Goal: Transaction & Acquisition: Purchase product/service

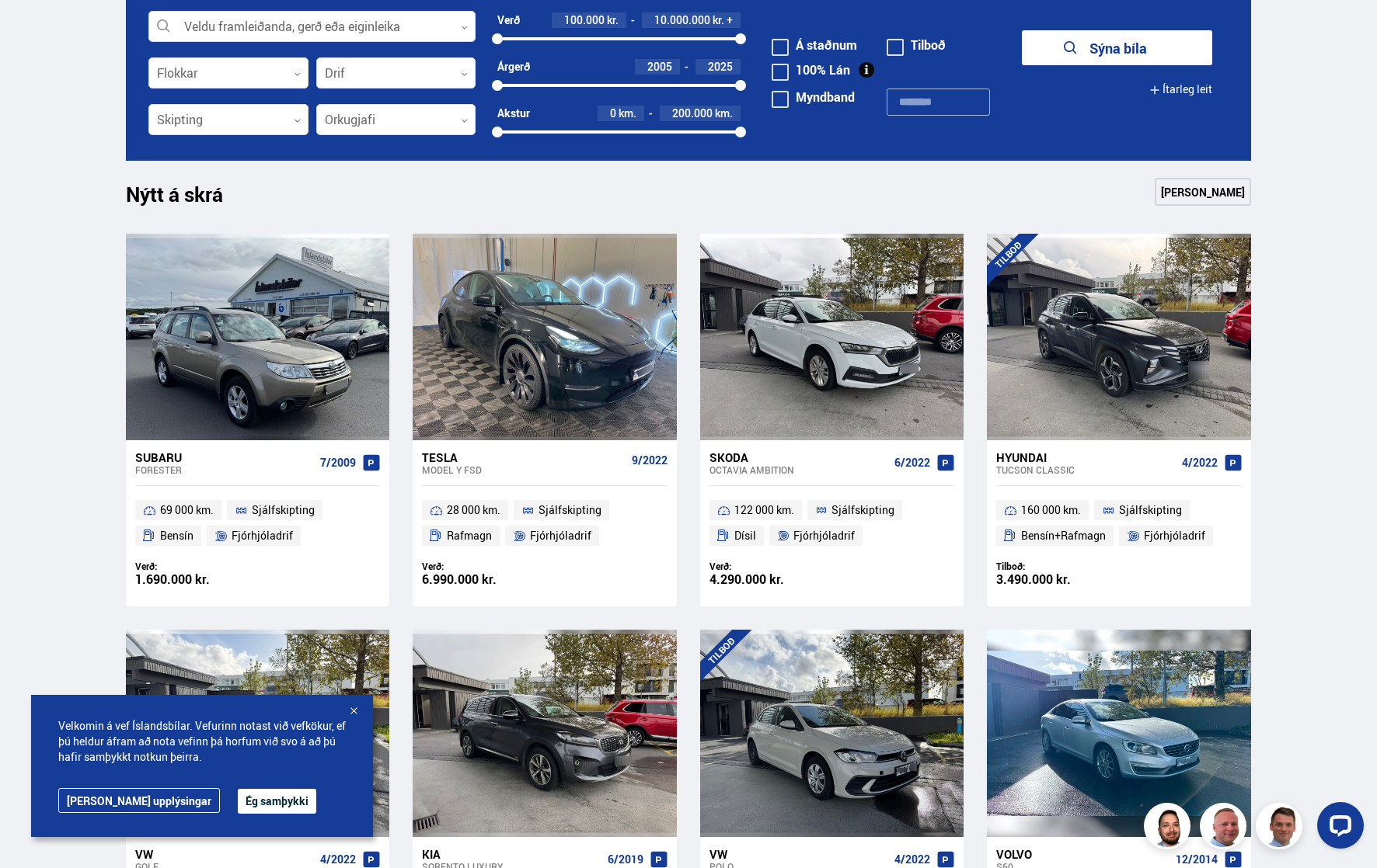
click at [238, 798] on button "Ég samþykki" at bounding box center [277, 801] width 79 height 24
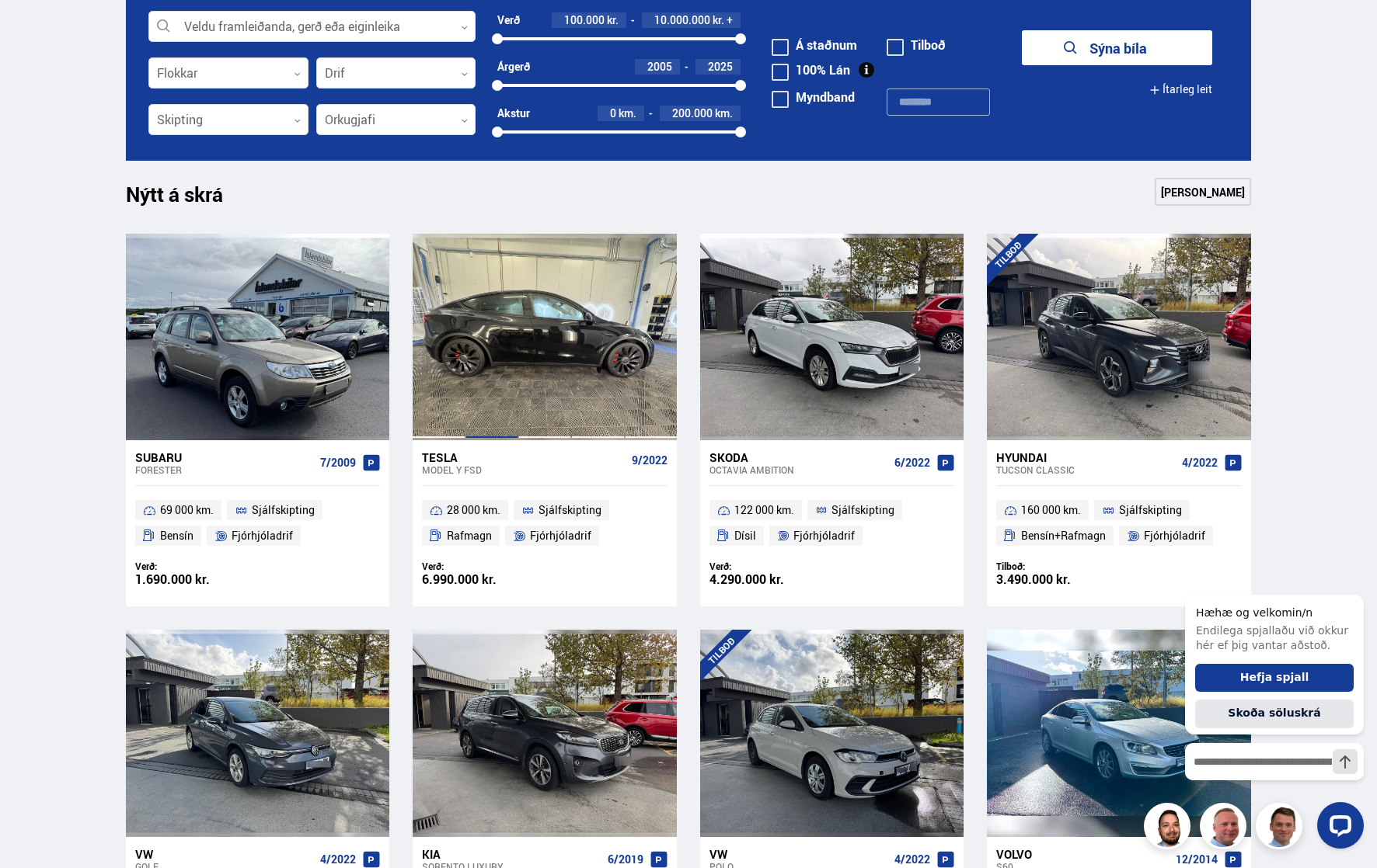
scroll to position [466, 0]
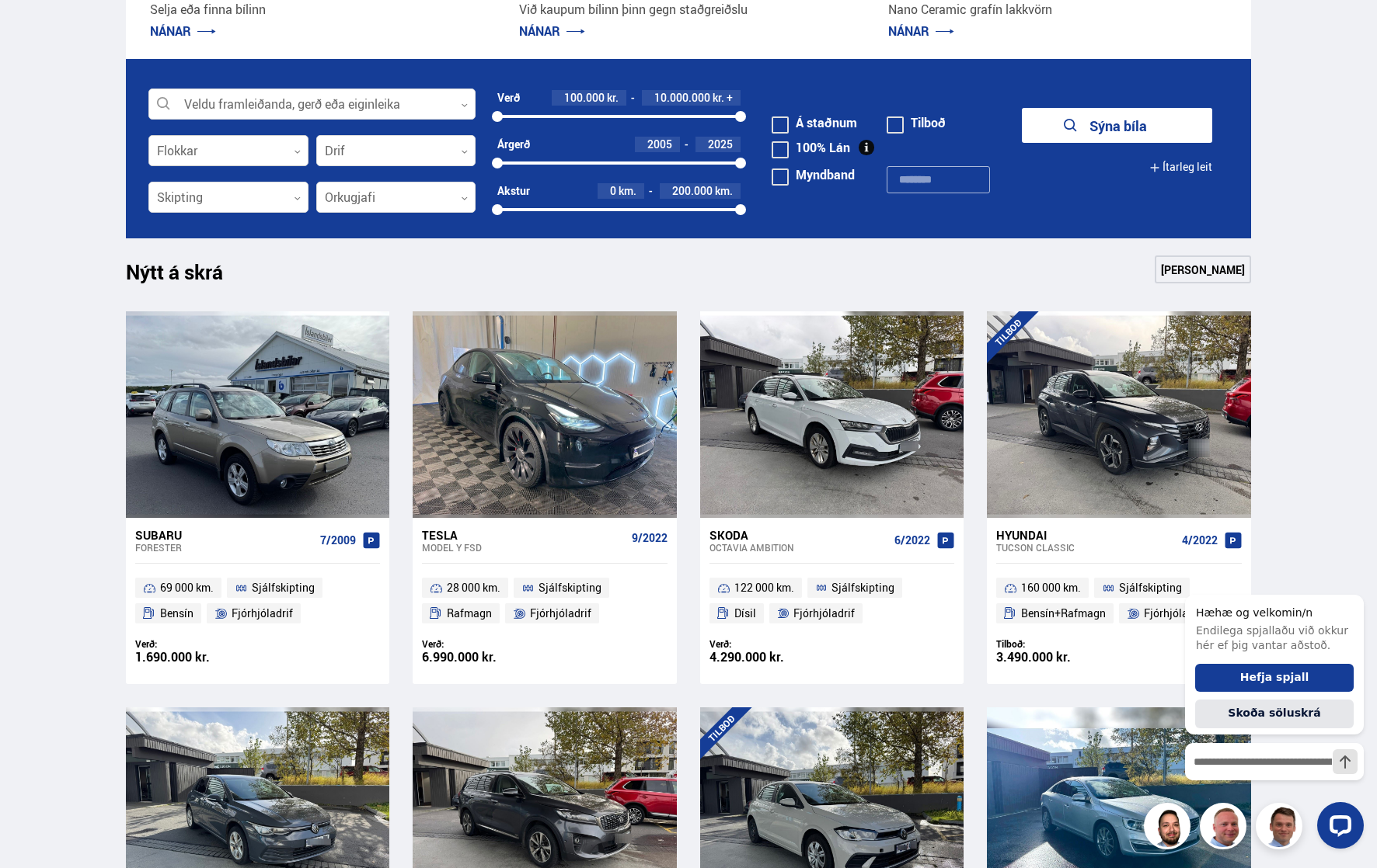
click at [201, 160] on div at bounding box center [228, 151] width 160 height 31
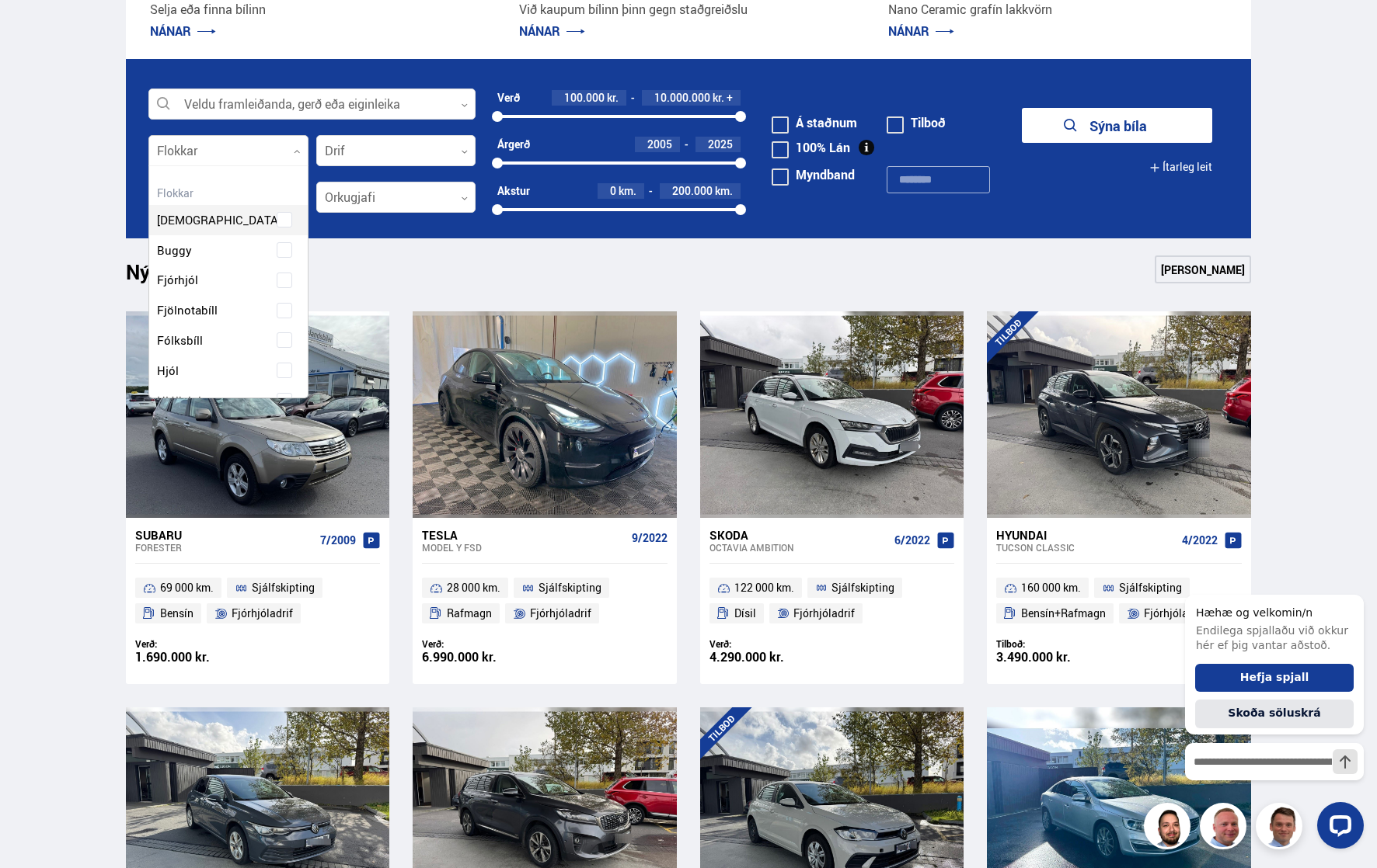
scroll to position [231, 154]
click at [280, 339] on div "Beislisvagn Buggy Fjórhjól Fjölnotabíll Fólksbíll Hjól Hjólhýsi Húsbíll [PERSON…" at bounding box center [228, 510] width 159 height 596
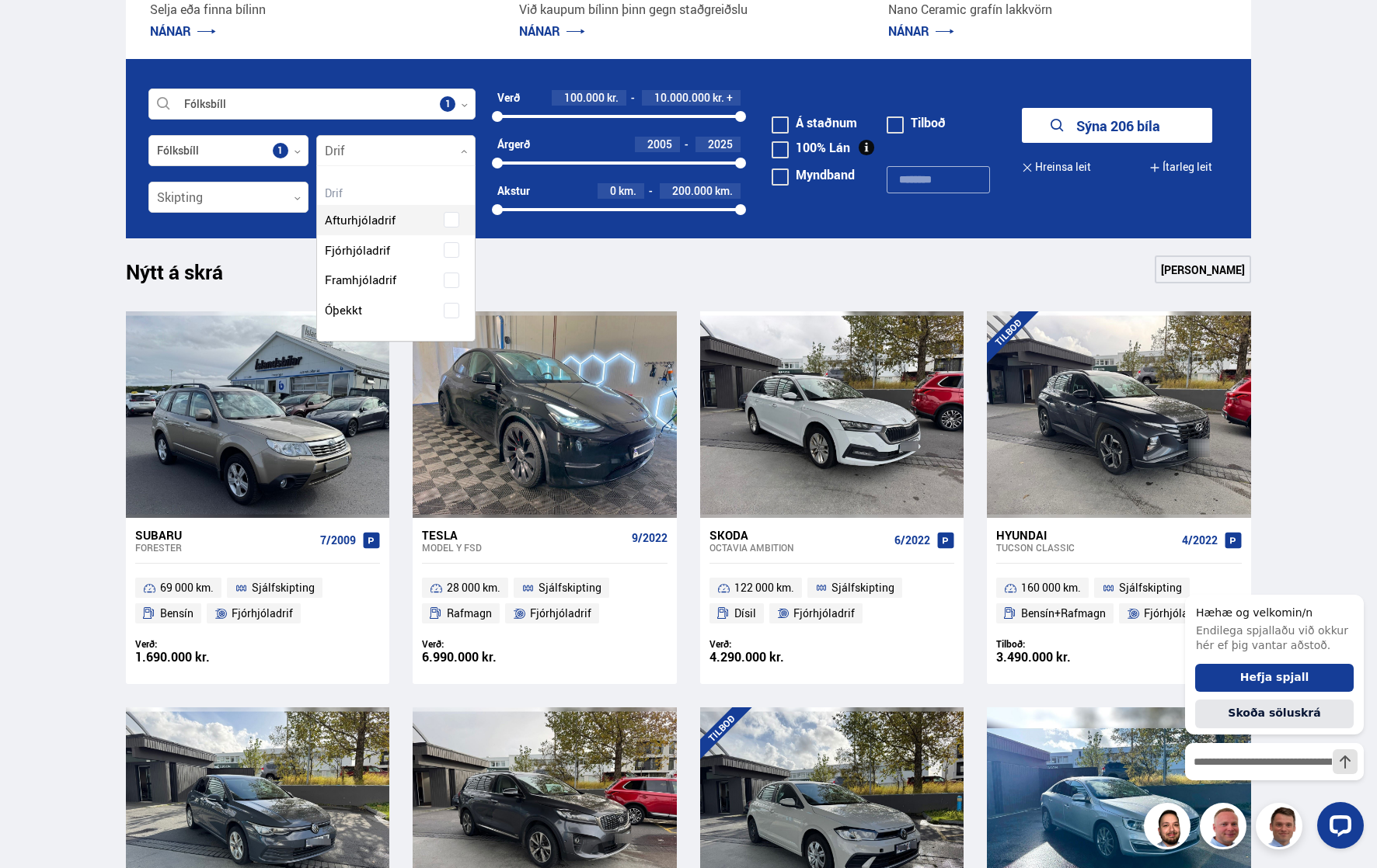
click at [333, 153] on div at bounding box center [397, 151] width 160 height 31
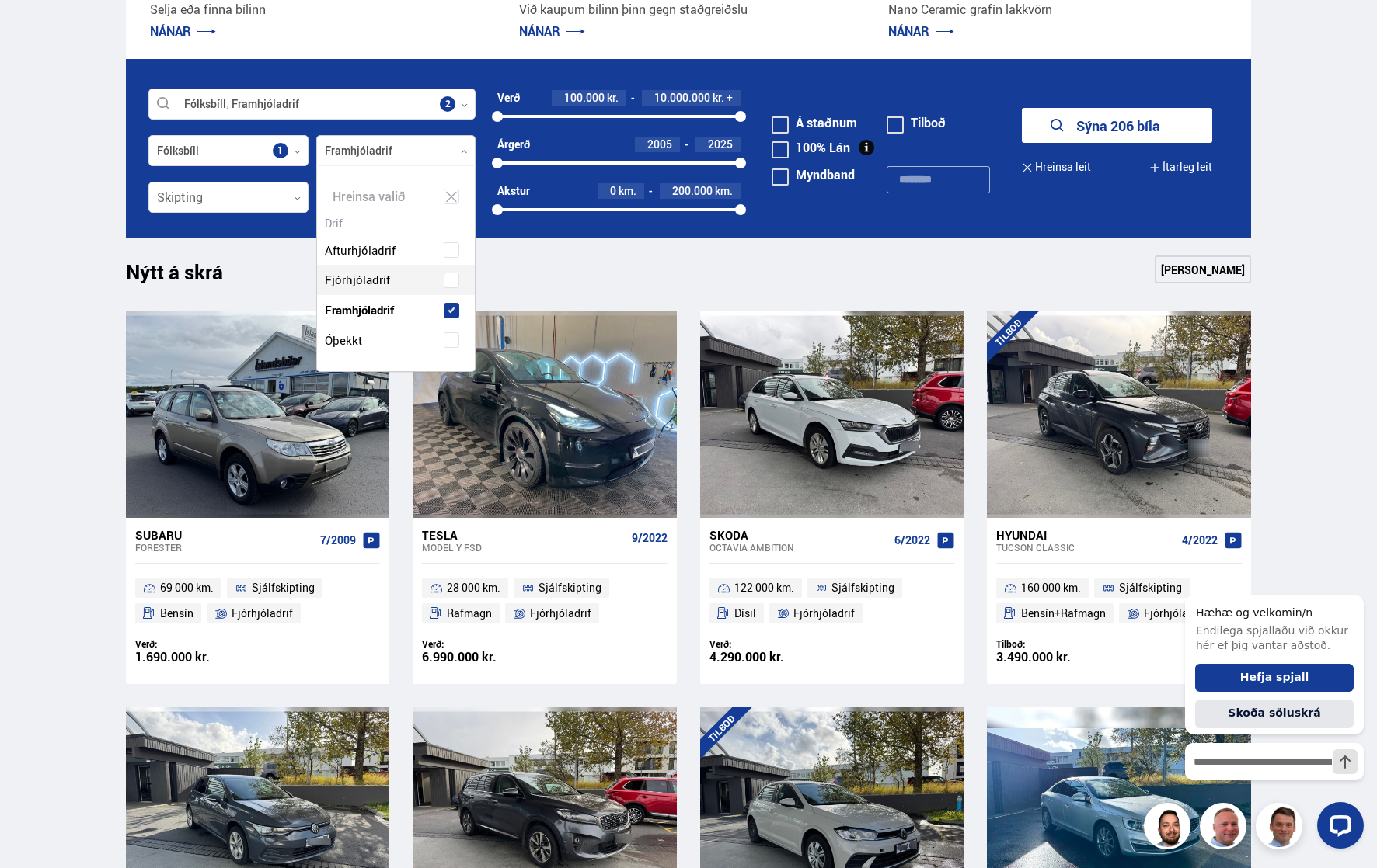
scroll to position [205, 158]
click at [374, 280] on div "Afturhjóladrif Fjórhjóladrif Framhjóladrif Óþekkt" at bounding box center [396, 284] width 159 height 144
click at [263, 195] on div at bounding box center [228, 197] width 160 height 31
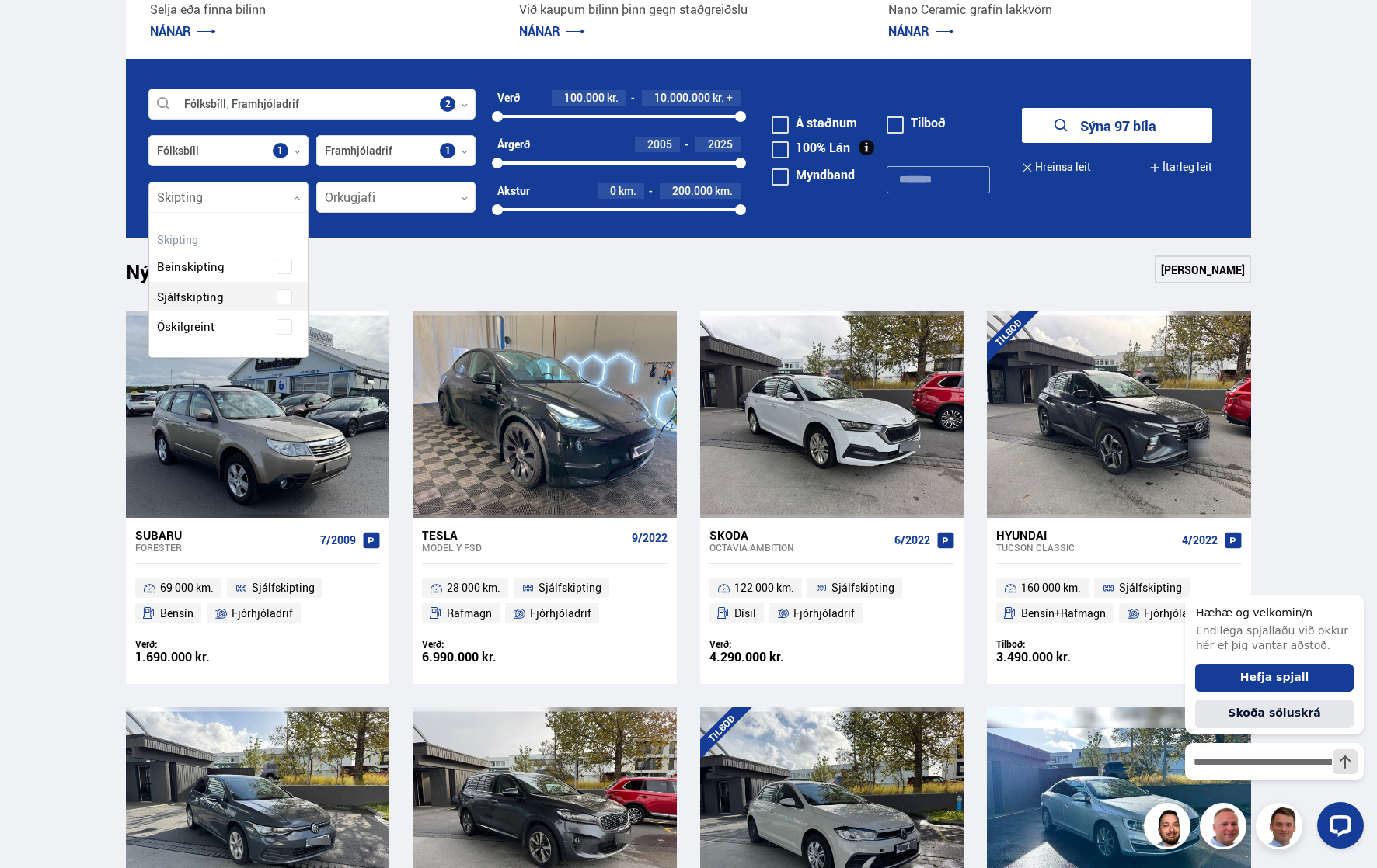
scroll to position [175, 158]
click at [183, 291] on div "Beinskipting Sjálfskipting Óskilgreint" at bounding box center [228, 285] width 159 height 114
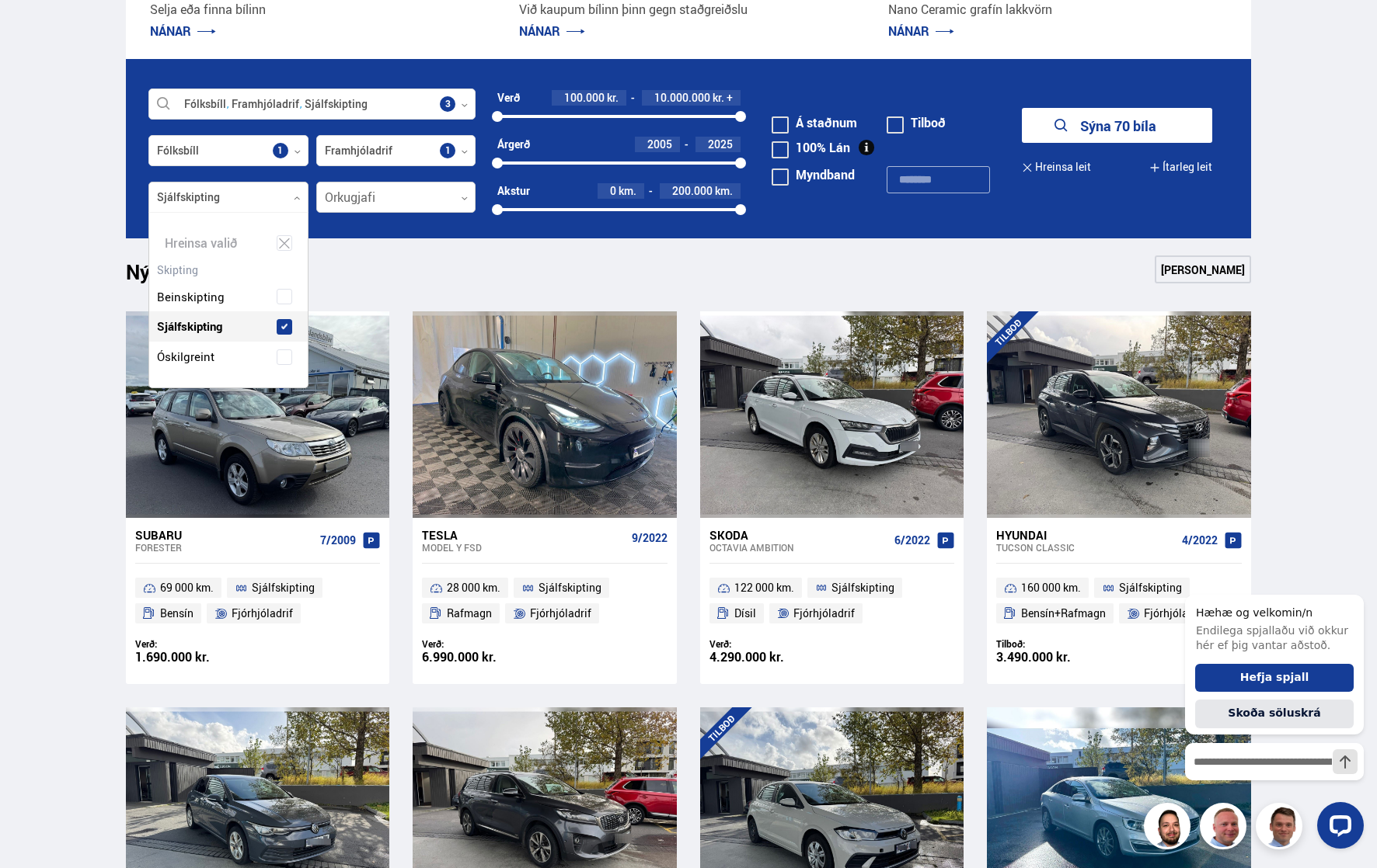
click at [387, 201] on div at bounding box center [397, 197] width 160 height 31
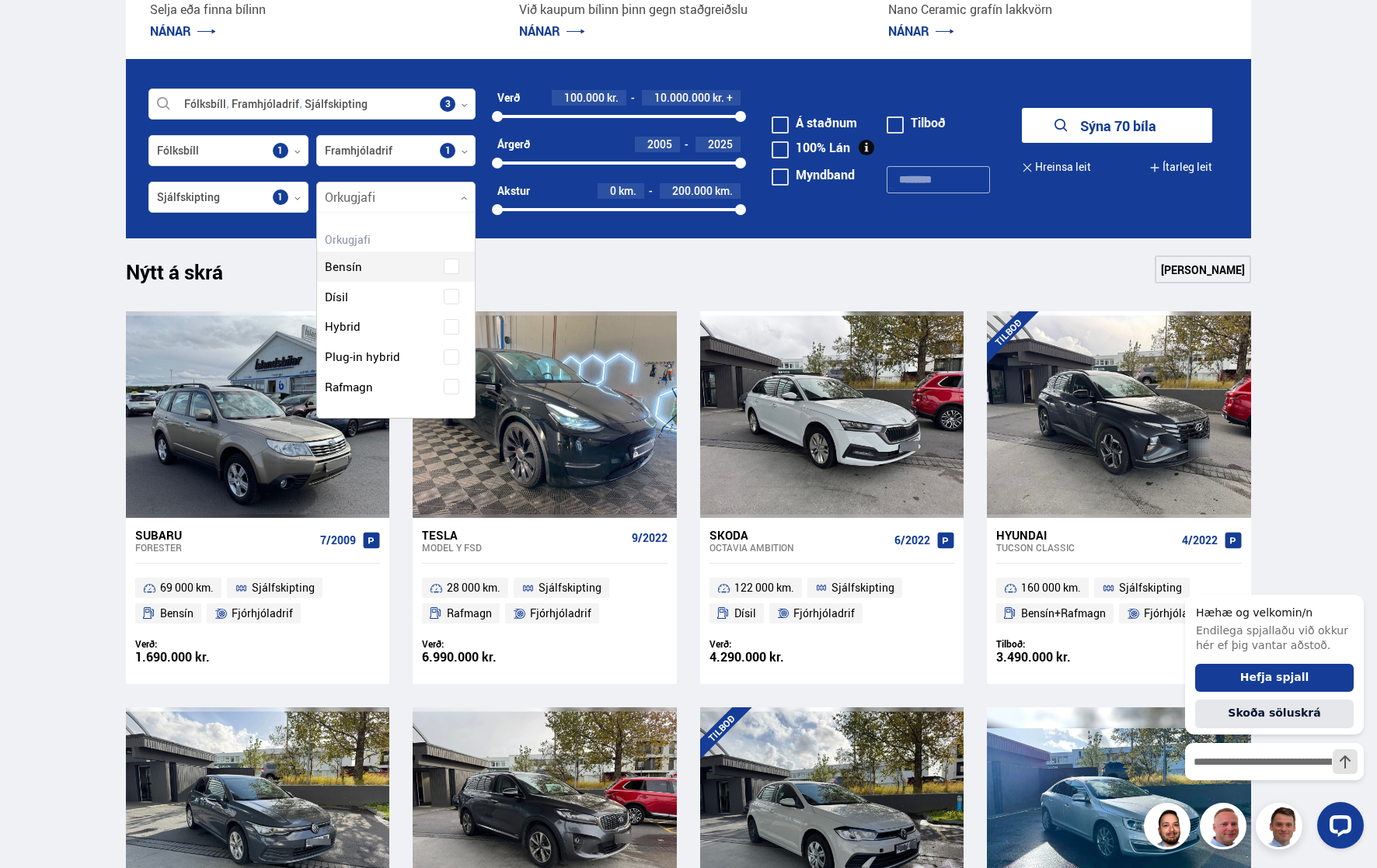
scroll to position [205, 158]
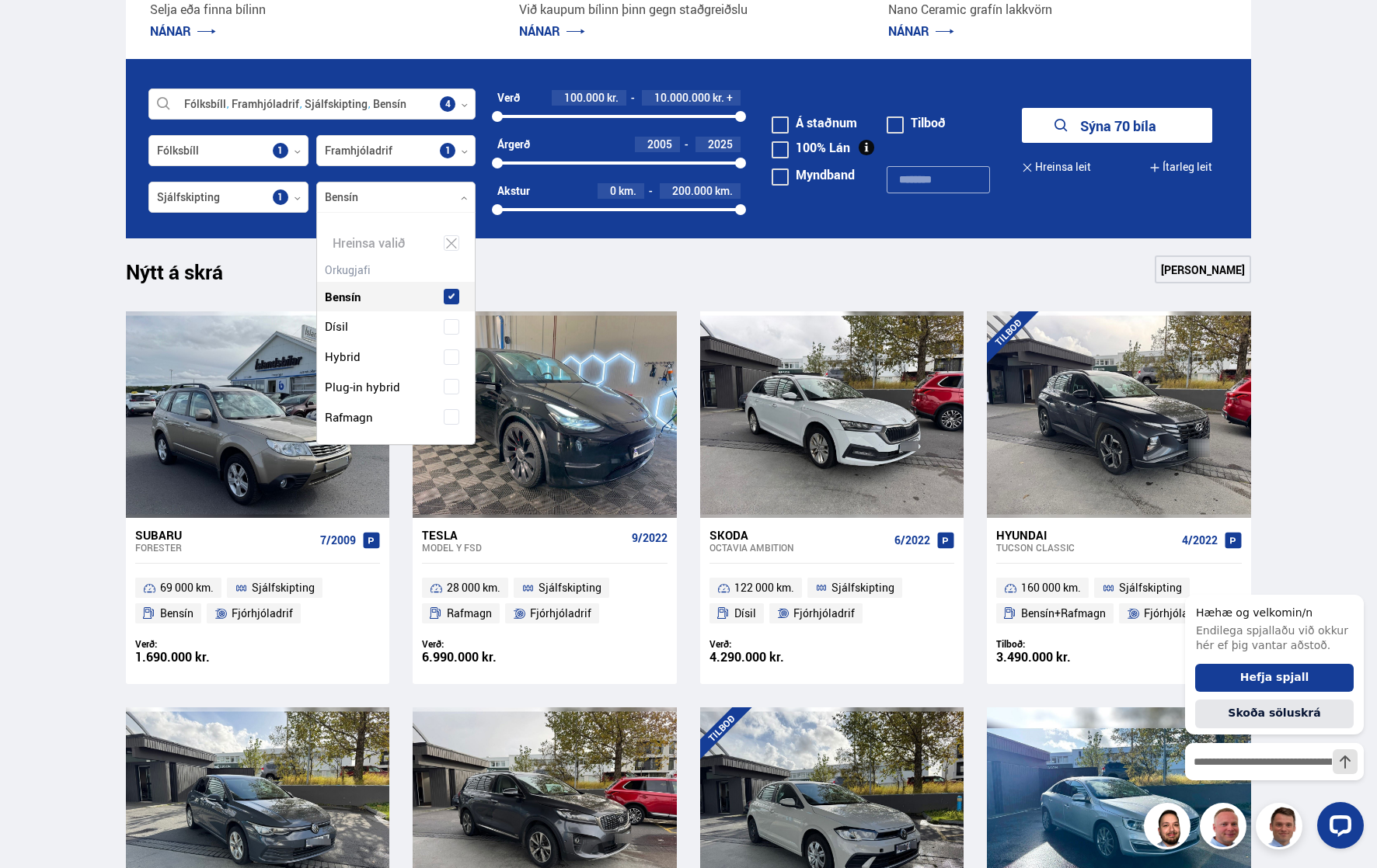
click at [449, 267] on div "Bensín" at bounding box center [396, 285] width 159 height 54
click at [448, 415] on span at bounding box center [451, 417] width 7 height 7
click at [444, 388] on span at bounding box center [451, 386] width 16 height 16
click at [536, 279] on div "Nýtt á skrá Sjá meira" at bounding box center [688, 274] width 1125 height 38
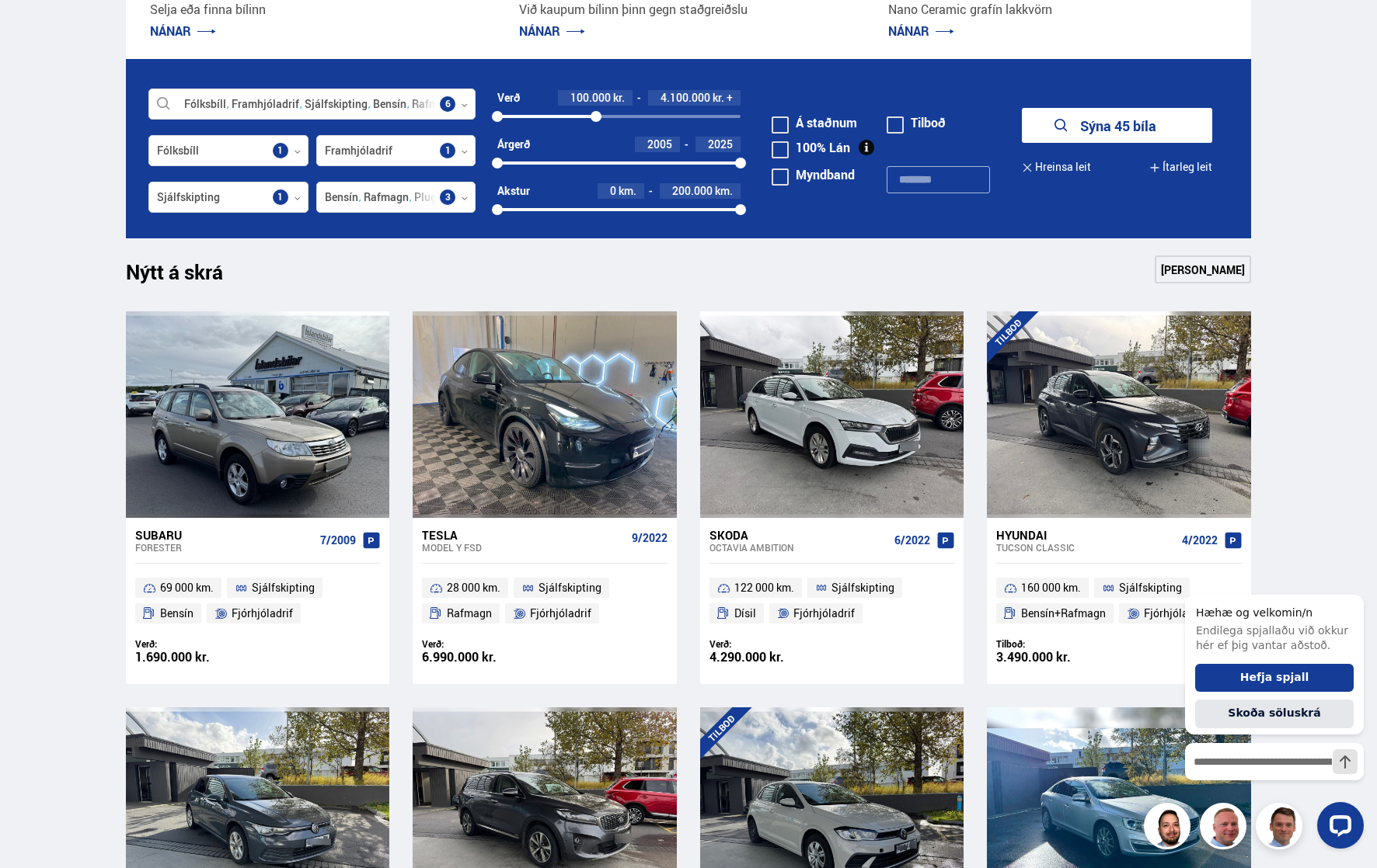
drag, startPoint x: 738, startPoint y: 115, endPoint x: 596, endPoint y: 116, distance: 142.0
click at [596, 116] on div at bounding box center [596, 116] width 11 height 11
click at [591, 114] on div at bounding box center [596, 116] width 11 height 11
drag, startPoint x: 591, startPoint y: 114, endPoint x: 581, endPoint y: 119, distance: 11.2
click at [581, 119] on div at bounding box center [581, 116] width 11 height 11
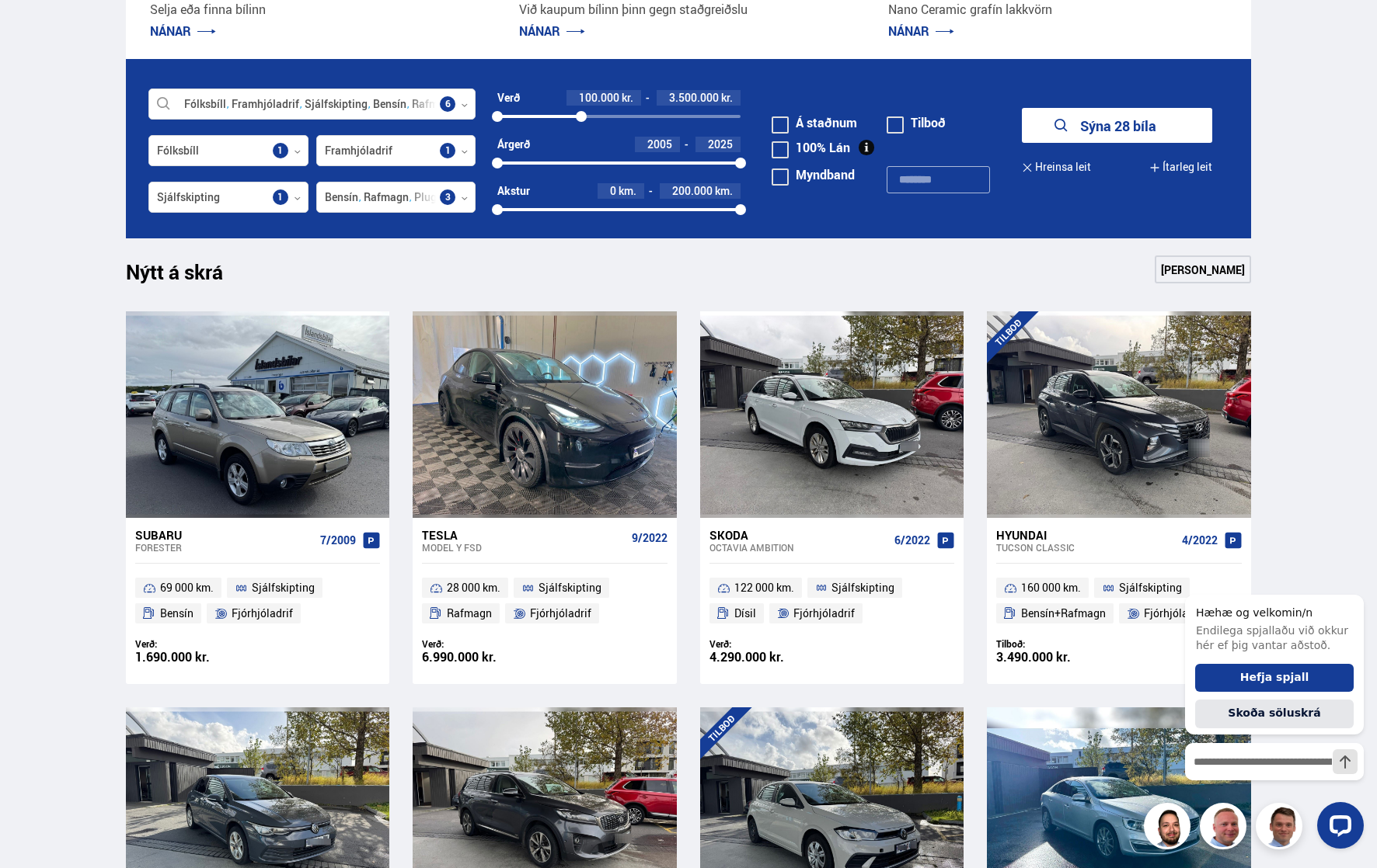
click at [677, 145] on div "2005" at bounding box center [657, 145] width 45 height 16
click at [680, 142] on div "2005" at bounding box center [657, 145] width 45 height 16
drag, startPoint x: 499, startPoint y: 163, endPoint x: 712, endPoint y: 165, distance: 213.0
click at [712, 165] on div at bounding box center [712, 163] width 11 height 11
click at [1120, 121] on button "Sýna 1 bíla" at bounding box center [1117, 125] width 191 height 35
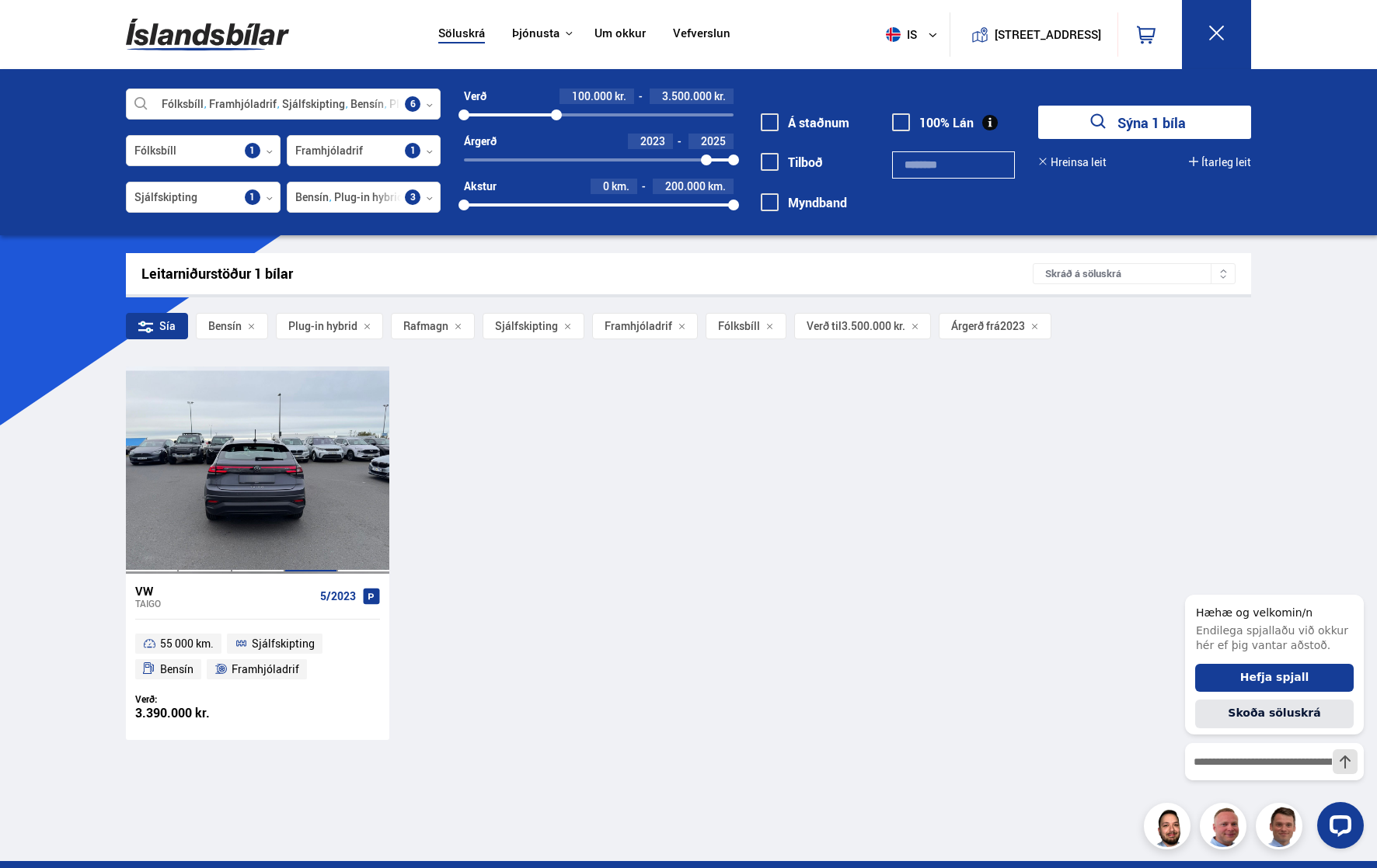
click at [302, 529] on div at bounding box center [311, 470] width 53 height 207
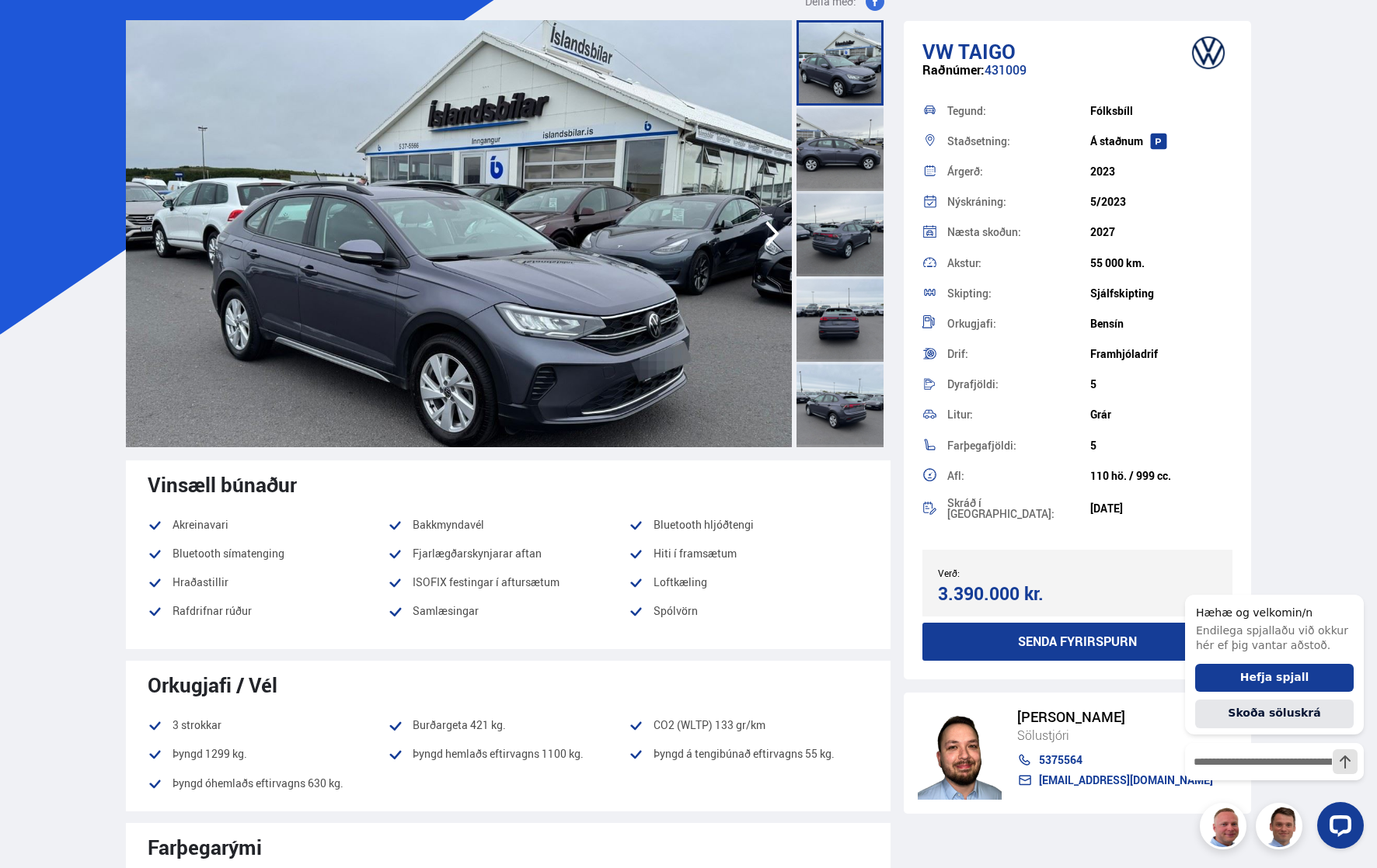
scroll to position [78, 0]
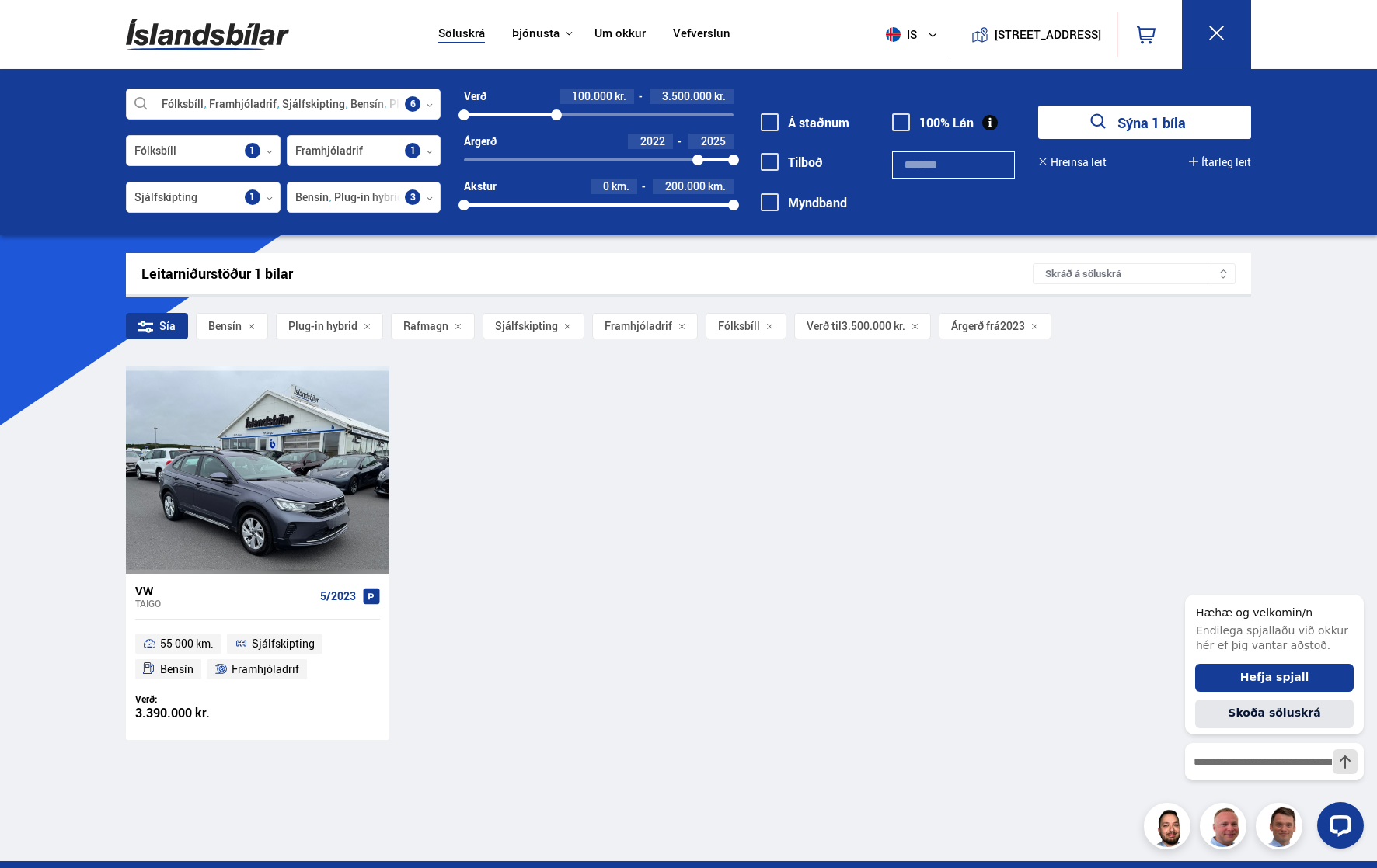
click at [697, 159] on div at bounding box center [698, 161] width 11 height 11
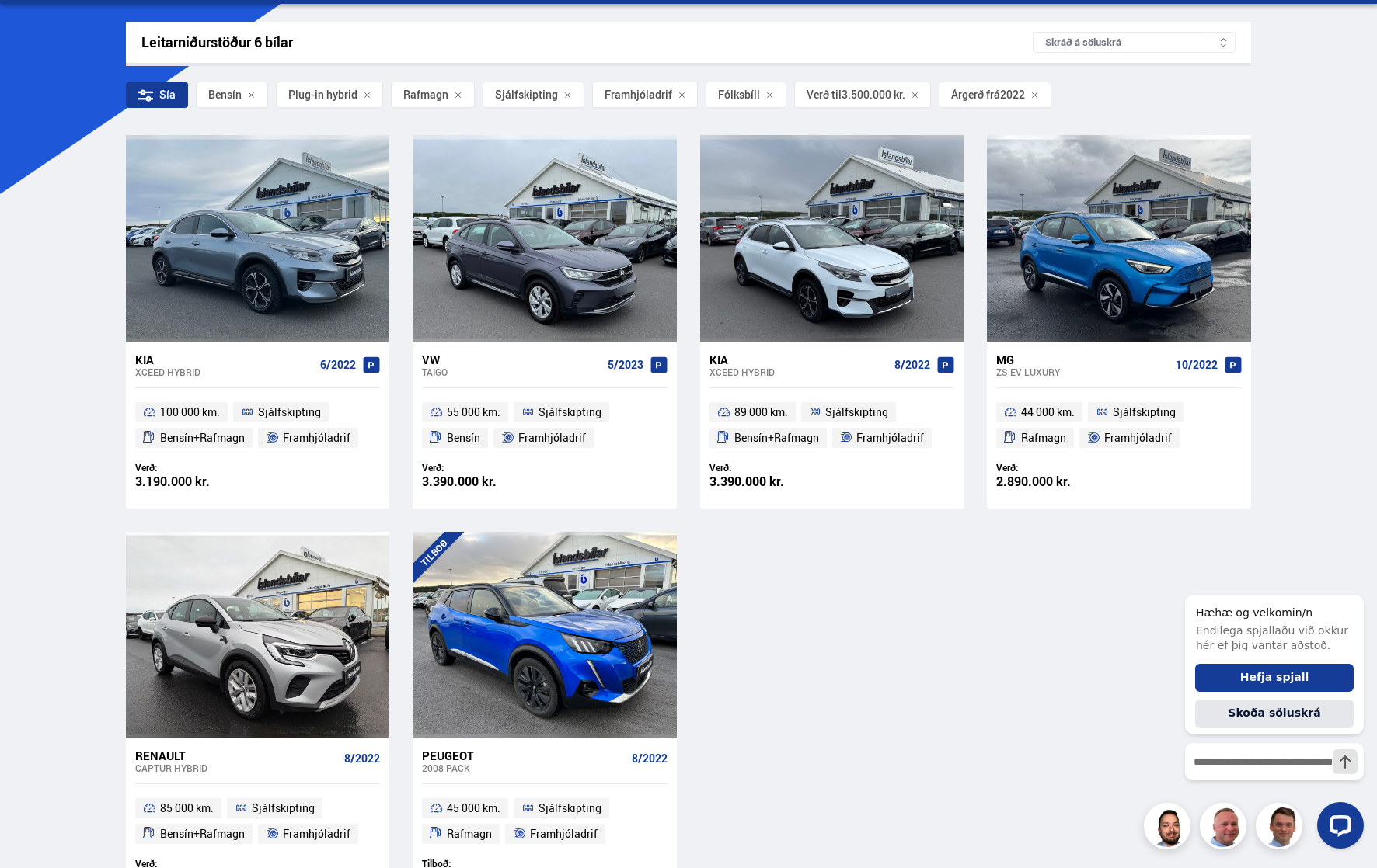
scroll to position [233, 0]
